Goal: Task Accomplishment & Management: Use online tool/utility

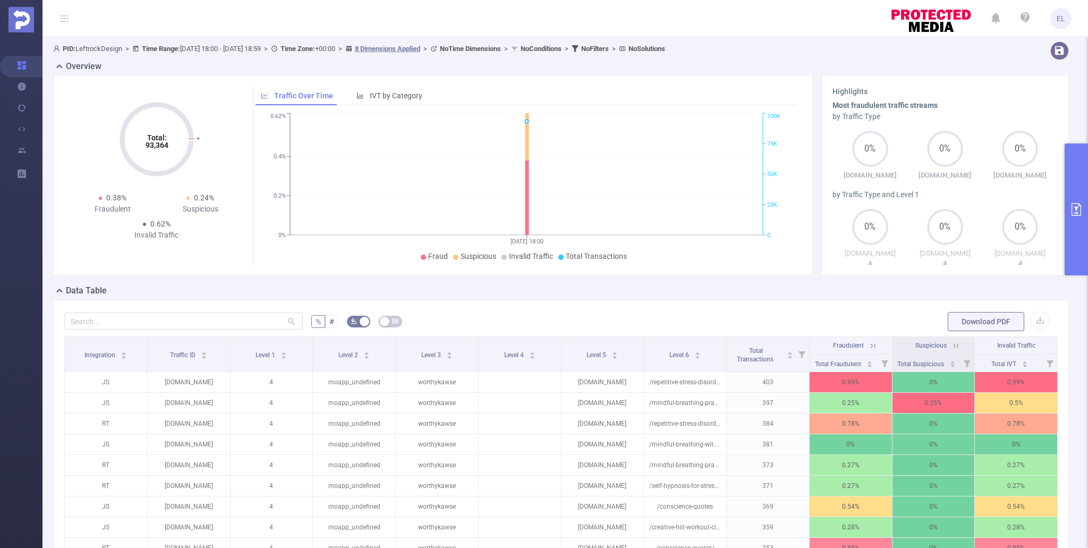
click at [1080, 193] on button "primary" at bounding box center [1075, 209] width 23 height 132
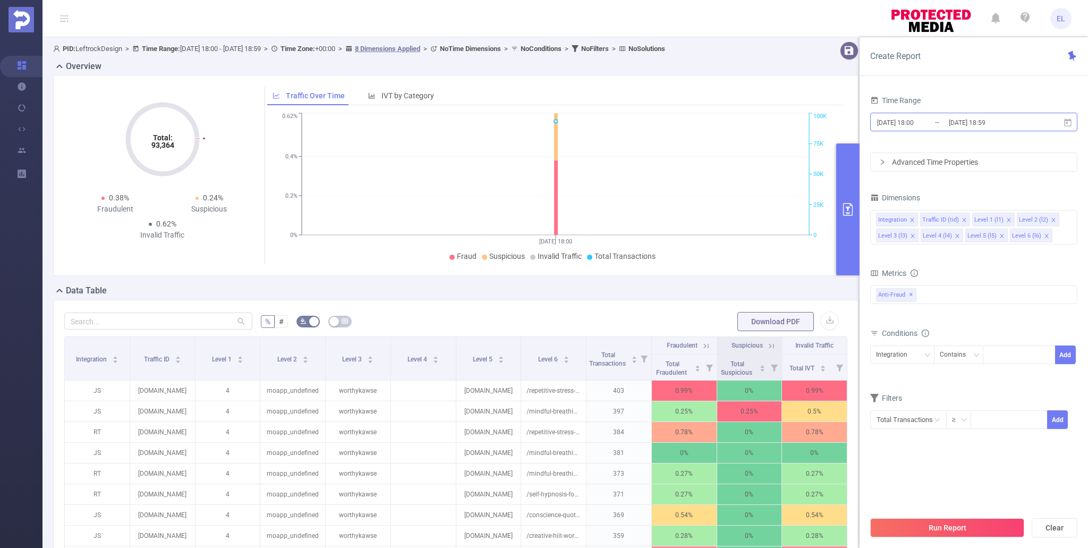
click at [933, 125] on input "2025-08-16 18:00" at bounding box center [919, 122] width 86 height 14
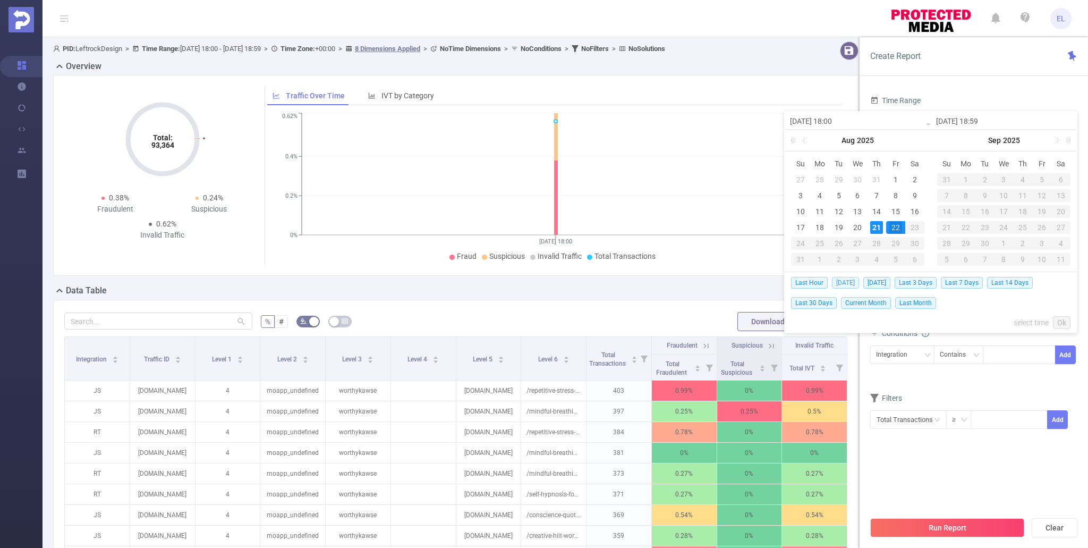
click at [855, 283] on span "Today" at bounding box center [845, 283] width 27 height 12
type input "2025-08-21 00:00"
type input "2025-08-21 23:59"
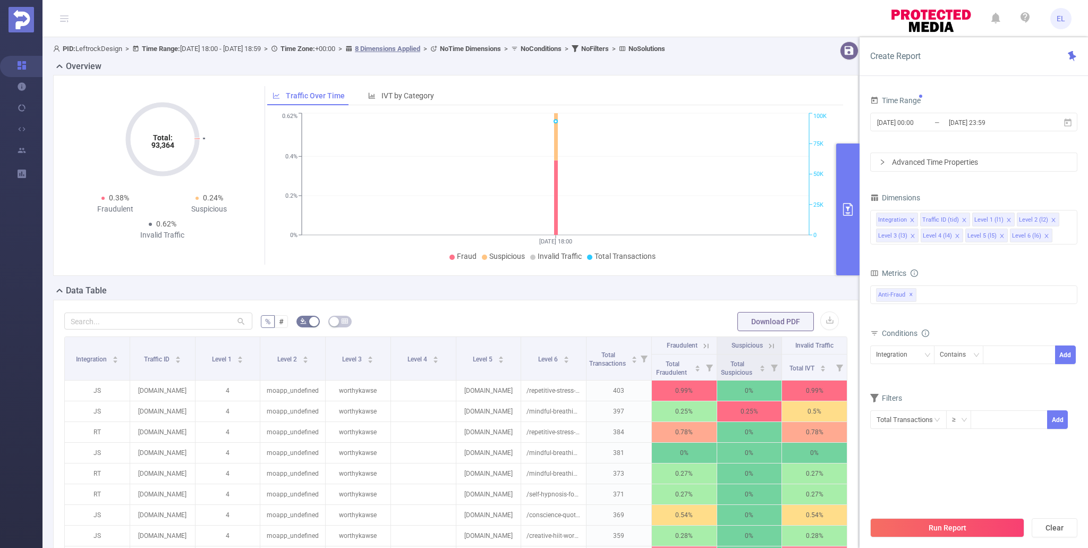
click at [855, 283] on body "EL Overview Help Center (New) Usage Notification Integrations Users Reports PID…" at bounding box center [544, 274] width 1088 height 548
click at [960, 528] on button "Run Report" at bounding box center [947, 527] width 154 height 19
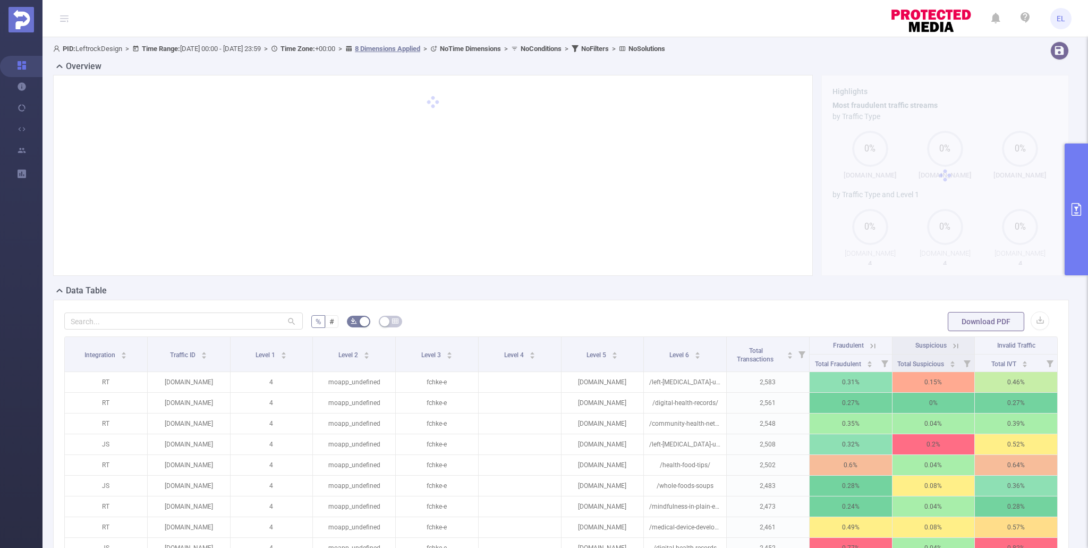
click at [1080, 222] on button "primary" at bounding box center [1075, 209] width 23 height 132
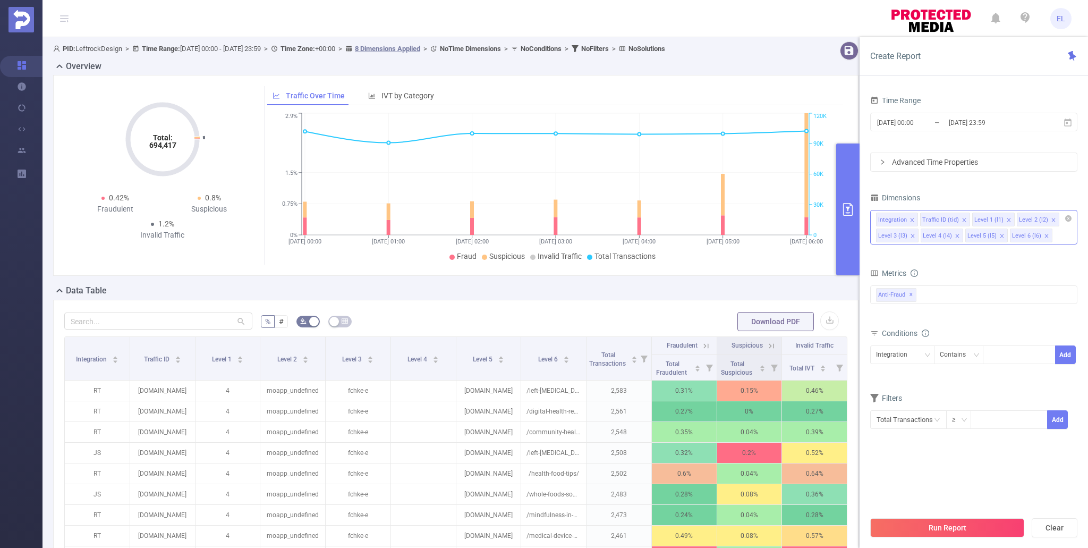
click at [961, 218] on icon "icon: close" at bounding box center [963, 219] width 5 height 5
click at [994, 233] on li "Level 6 (l6)" at bounding box center [986, 235] width 42 height 14
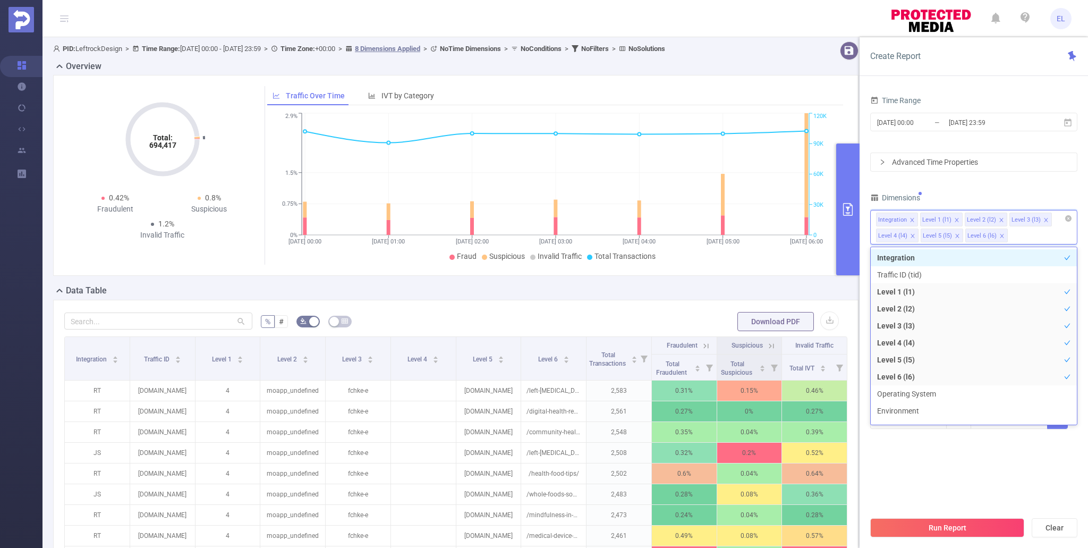
click at [912, 235] on icon "icon: close" at bounding box center [912, 235] width 5 height 5
click at [913, 235] on icon "icon: close" at bounding box center [912, 236] width 4 height 4
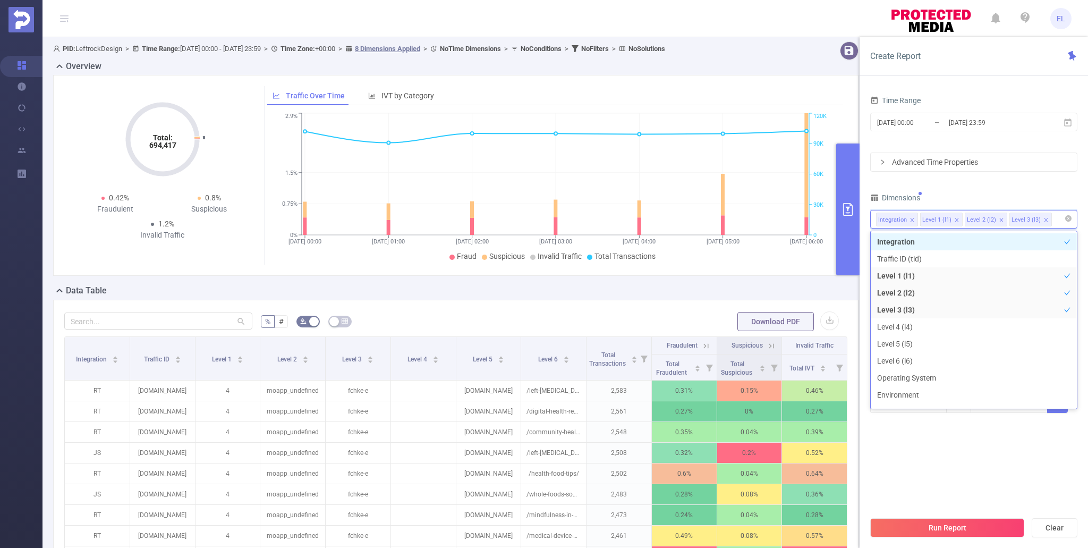
click at [1039, 220] on li "Level 3 (l3)" at bounding box center [1030, 219] width 42 height 14
click at [1043, 219] on icon "icon: close" at bounding box center [1045, 219] width 5 height 5
click at [910, 533] on button "Run Report" at bounding box center [947, 527] width 154 height 19
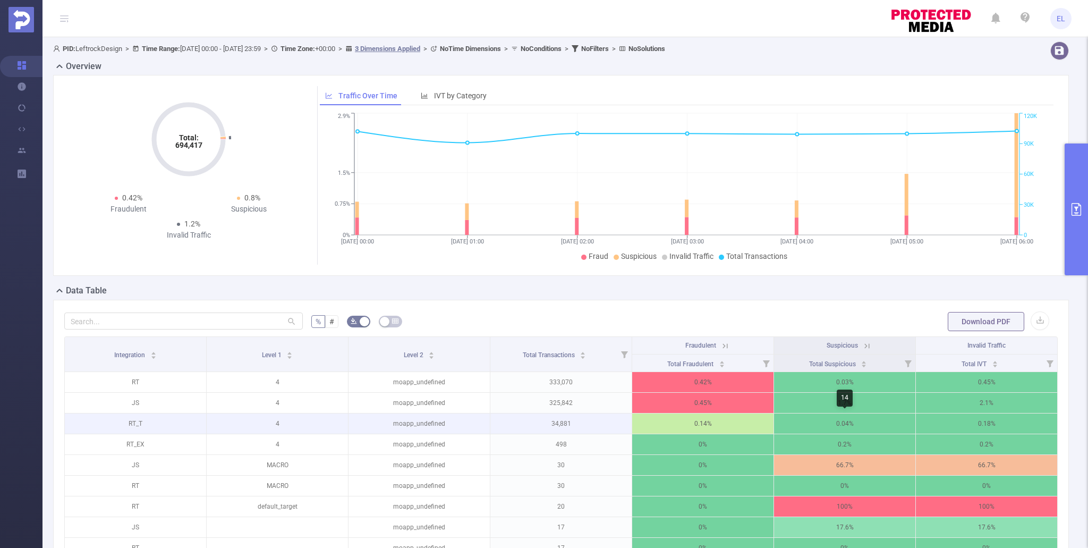
scroll to position [1, 0]
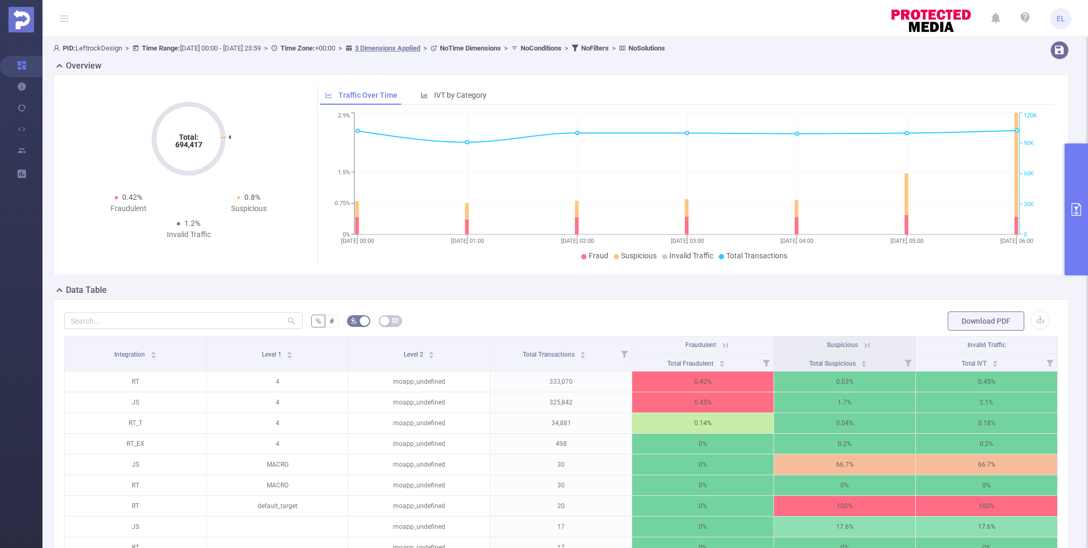
click at [867, 344] on icon at bounding box center [867, 345] width 10 height 10
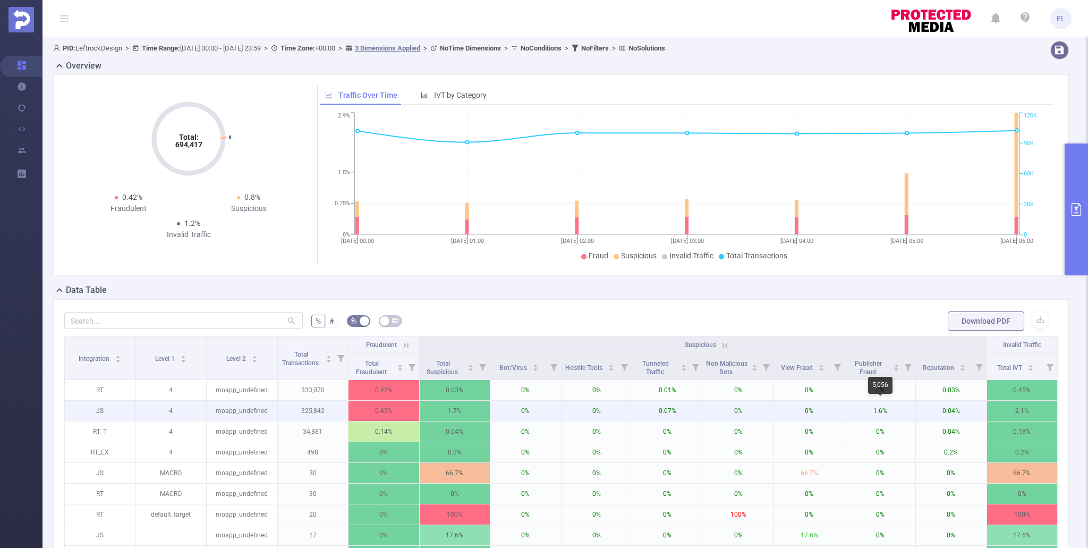
scroll to position [0, 2]
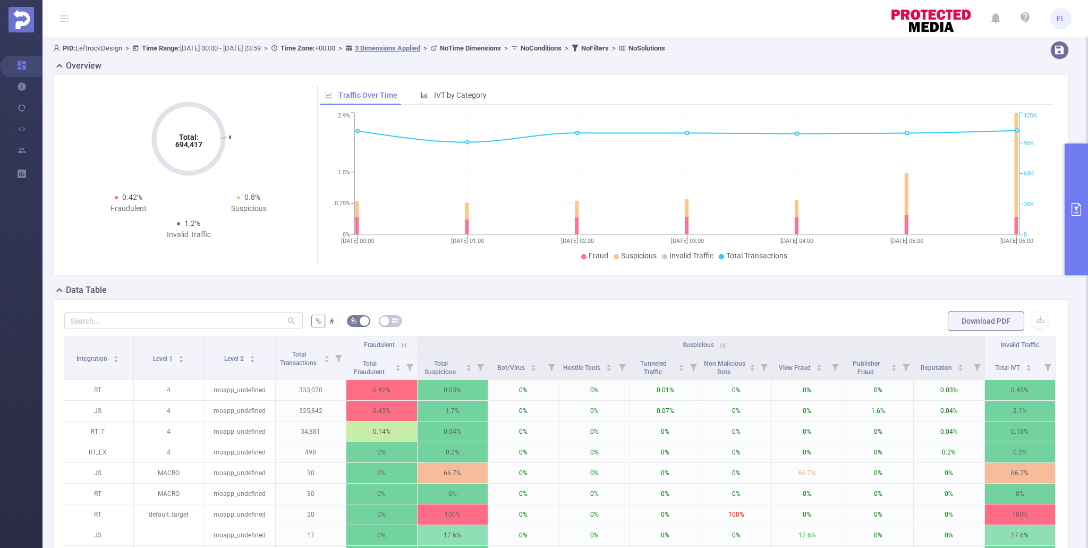
click at [405, 343] on icon at bounding box center [403, 345] width 5 height 5
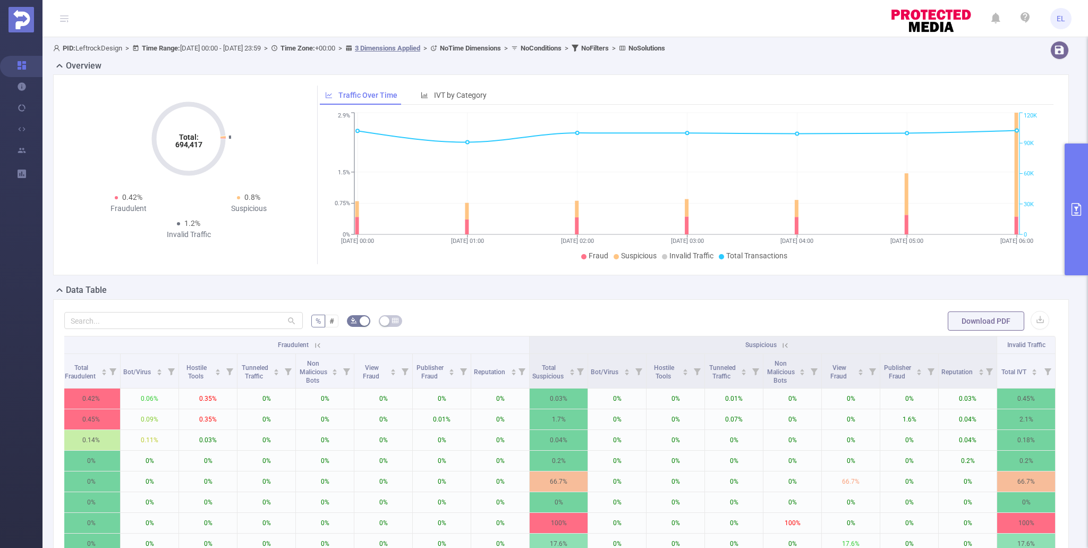
scroll to position [0, 0]
click at [1073, 244] on button "primary" at bounding box center [1075, 209] width 23 height 132
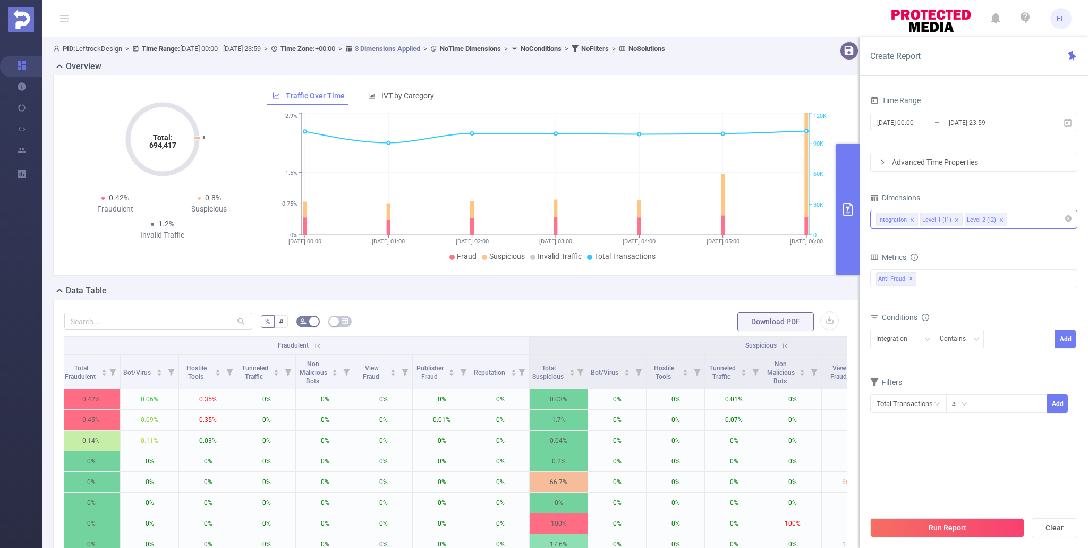
click at [1033, 221] on div "Integration Level 1 (l1) Level 2 (l2)" at bounding box center [973, 219] width 195 height 18
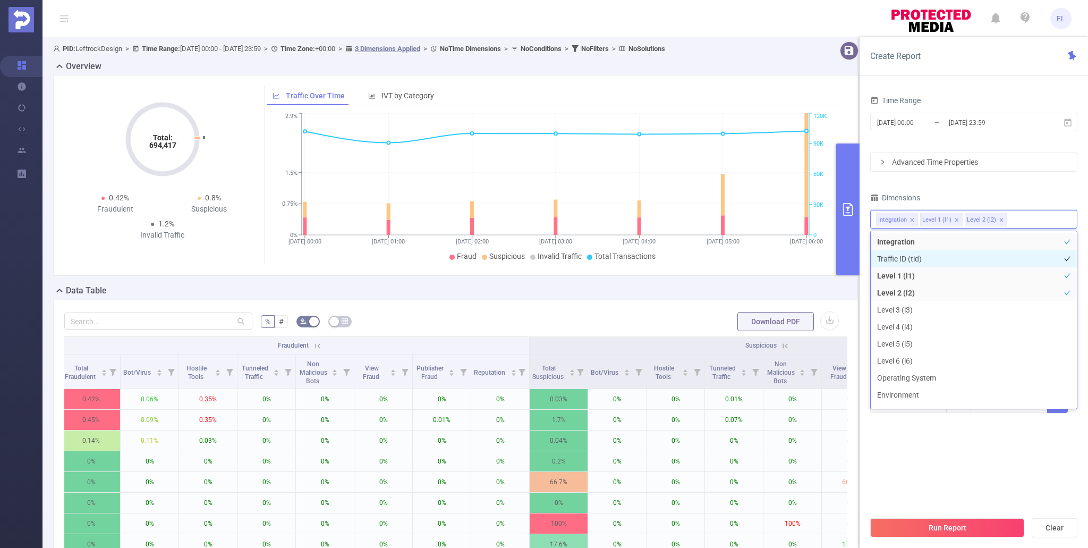
click at [912, 261] on li "Traffic ID (tid)" at bounding box center [974, 258] width 206 height 17
click at [927, 526] on button "Run Report" at bounding box center [947, 527] width 154 height 19
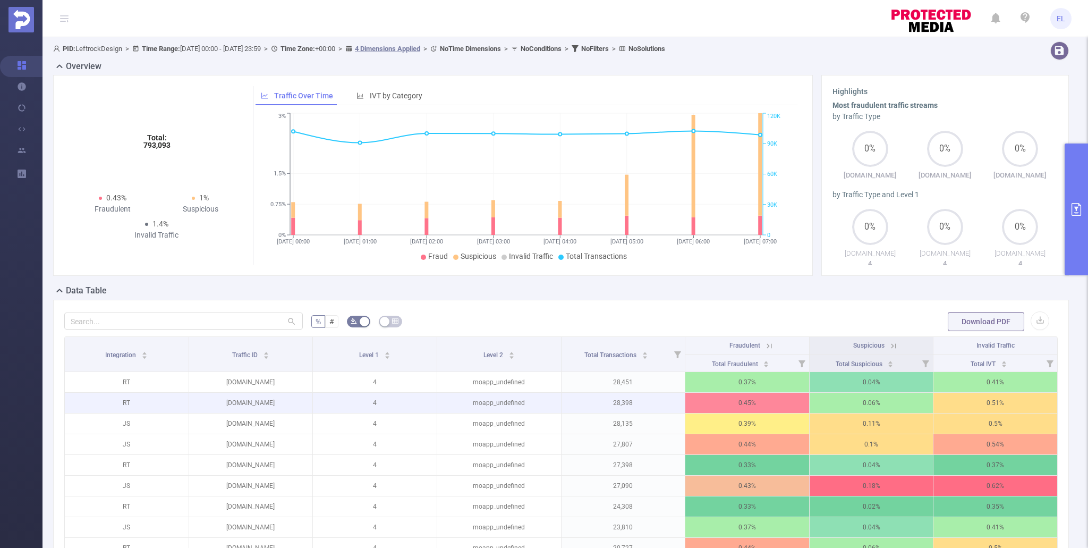
scroll to position [0, 2]
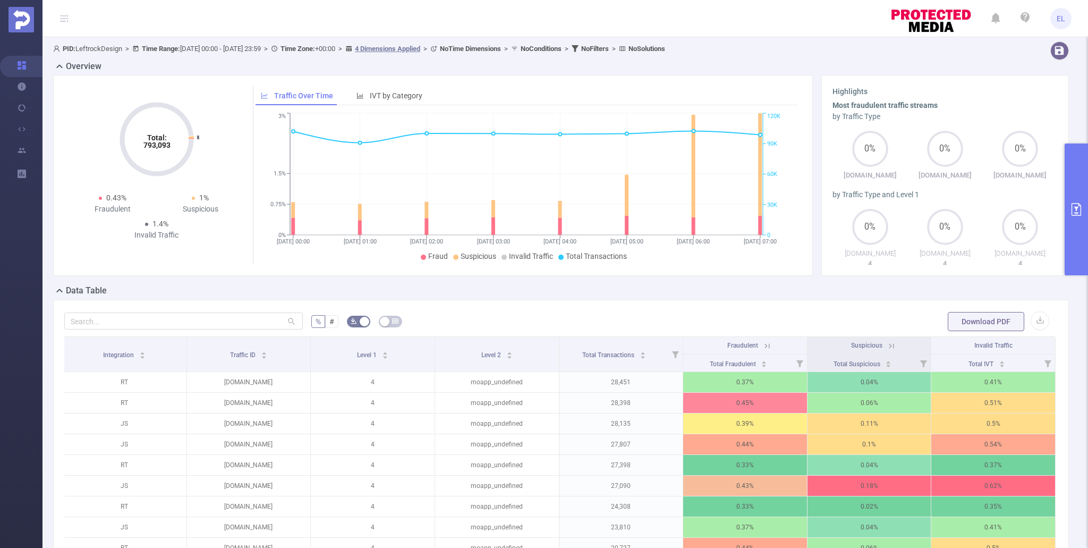
click at [892, 346] on icon at bounding box center [892, 346] width 10 height 10
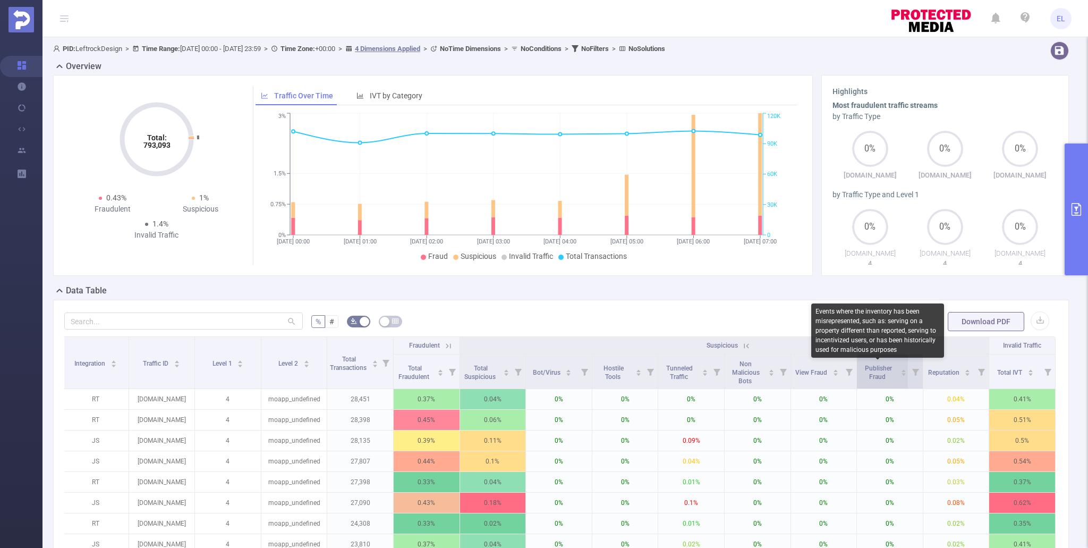
click at [883, 371] on span "Publisher Fraud" at bounding box center [878, 372] width 27 height 16
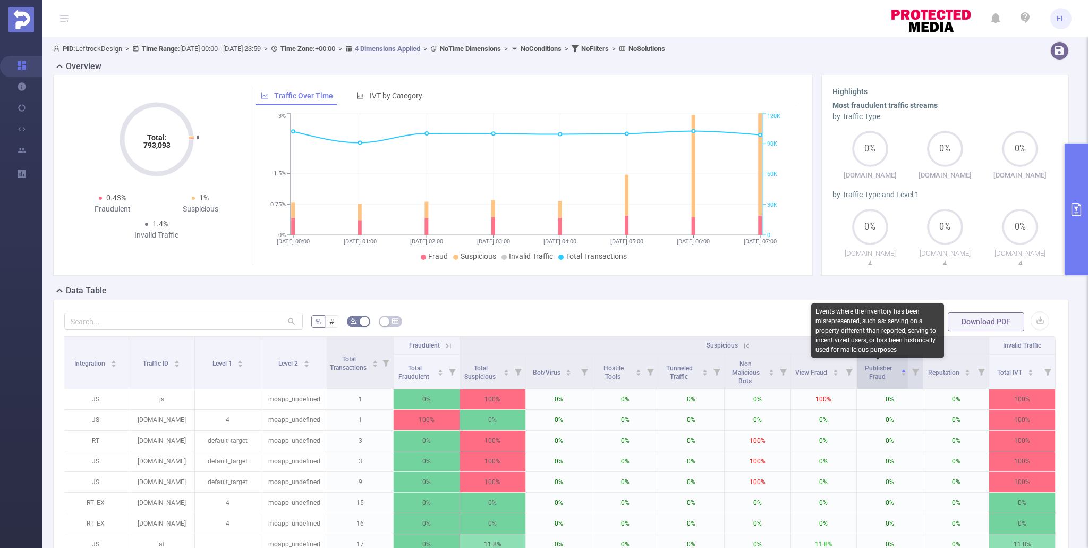
click at [883, 371] on span "Publisher Fraud" at bounding box center [878, 372] width 27 height 16
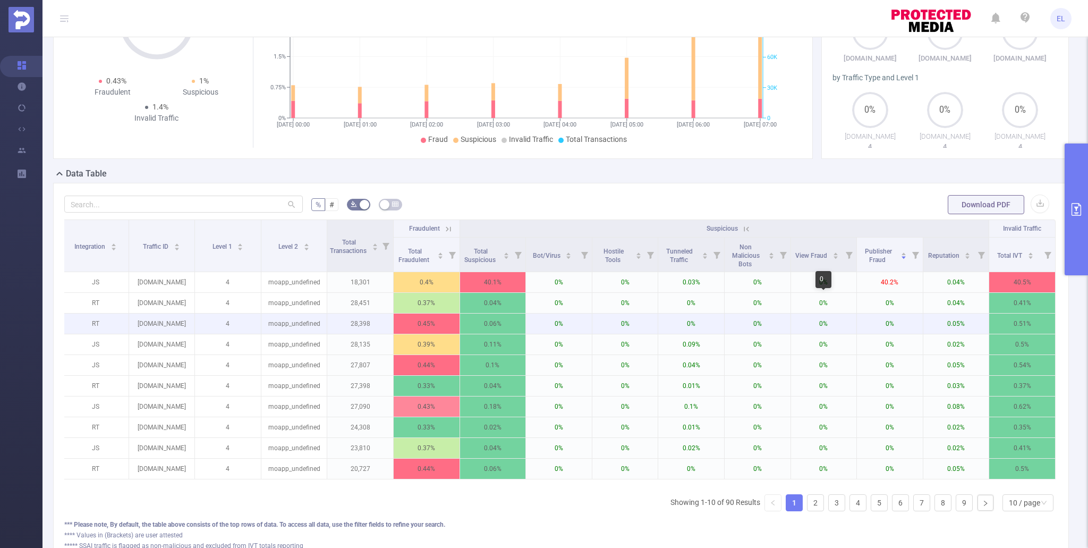
scroll to position [90, 0]
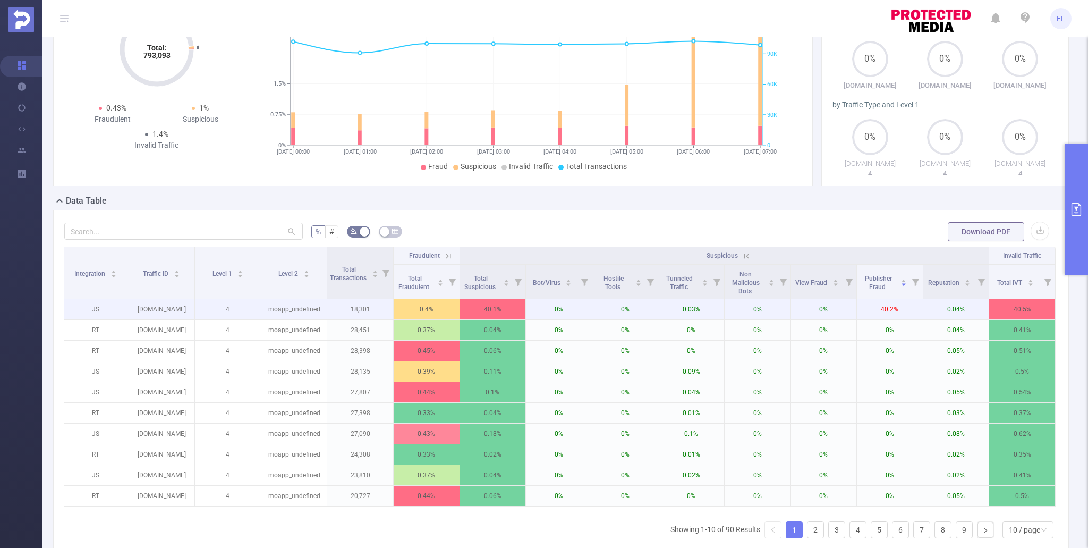
click at [148, 308] on p "medsfax.com" at bounding box center [162, 309] width 66 height 20
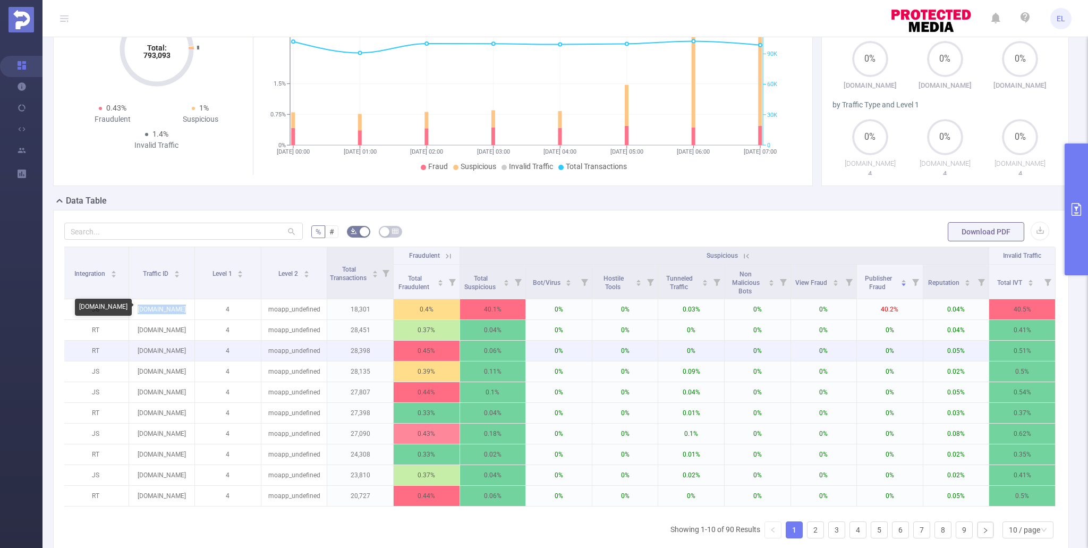
copy p "medsfax.com"
